Goal: Navigation & Orientation: Understand site structure

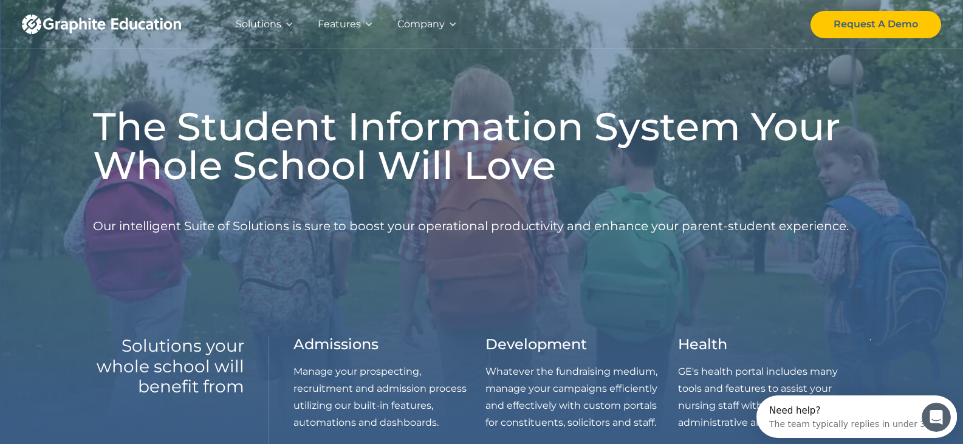
click at [287, 21] on div at bounding box center [289, 24] width 9 height 9
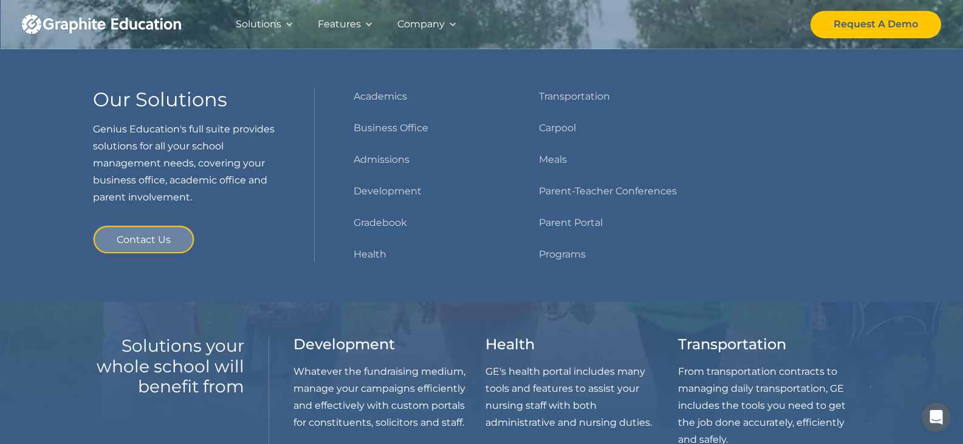
click at [348, 21] on div "Features" at bounding box center [339, 24] width 43 height 17
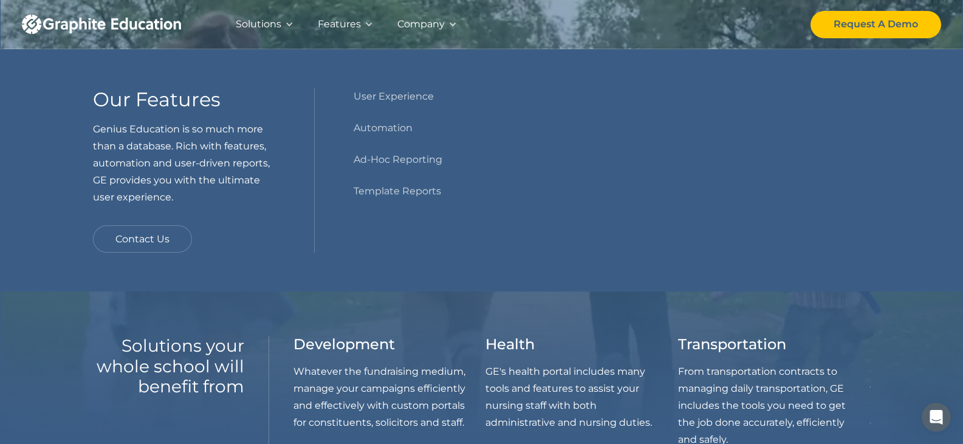
click at [451, 19] on div "Company" at bounding box center [427, 24] width 84 height 49
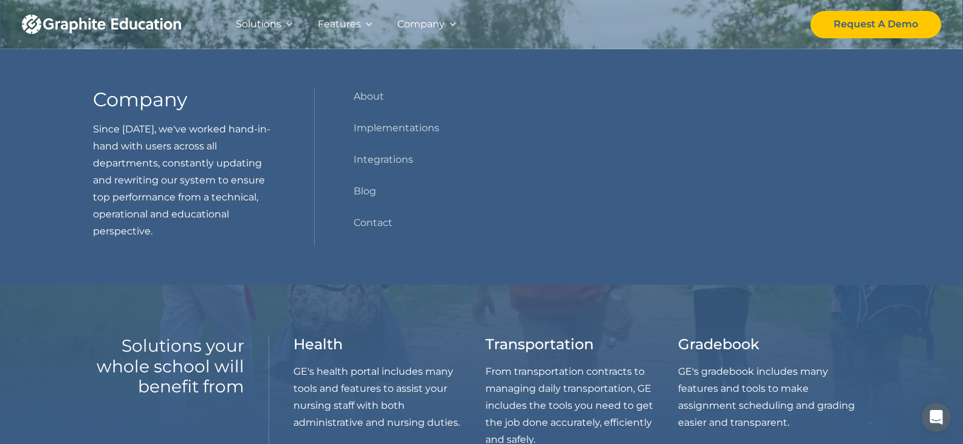
click at [353, 22] on div "Features" at bounding box center [339, 24] width 43 height 17
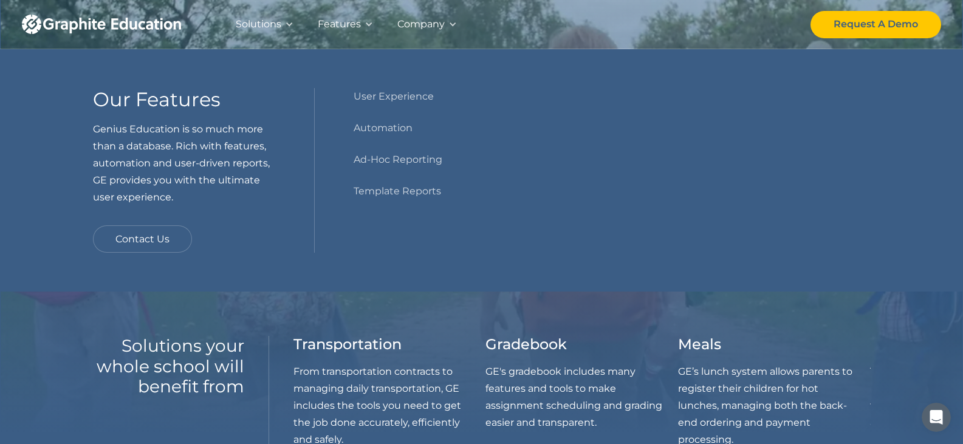
click at [285, 22] on div at bounding box center [289, 24] width 9 height 9
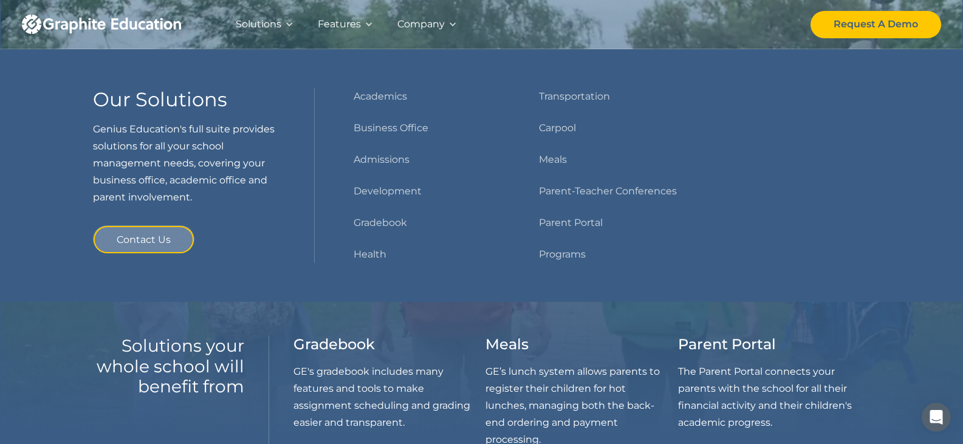
click at [24, 22] on img "home" at bounding box center [101, 24] width 159 height 19
